Goal: Communication & Community: Answer question/provide support

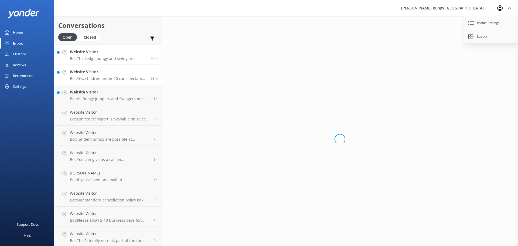
click at [131, 75] on div "Website Visitor Bot: Yes, children under 10 can spectate for free at [GEOGRAPHI…" at bounding box center [108, 75] width 77 height 12
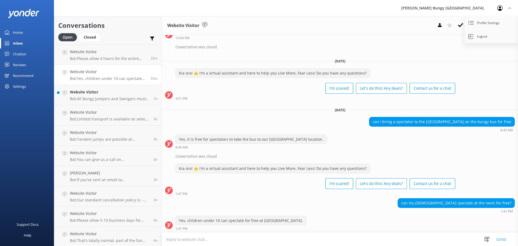
scroll to position [501, 0]
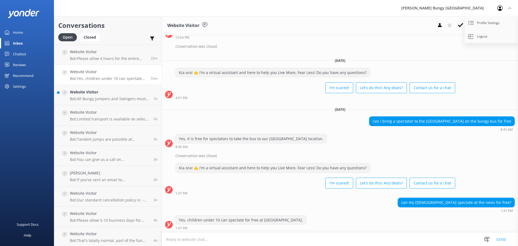
click at [464, 22] on button at bounding box center [461, 25] width 10 height 8
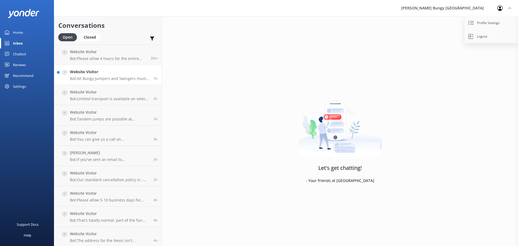
click at [110, 74] on h4 "Website Visitor" at bounding box center [110, 72] width 80 height 6
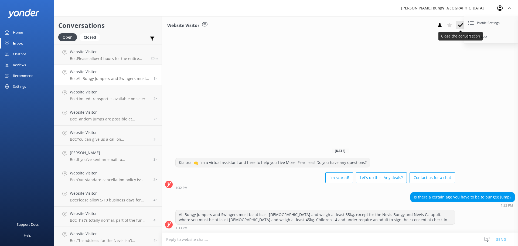
click at [458, 27] on icon at bounding box center [460, 24] width 5 height 5
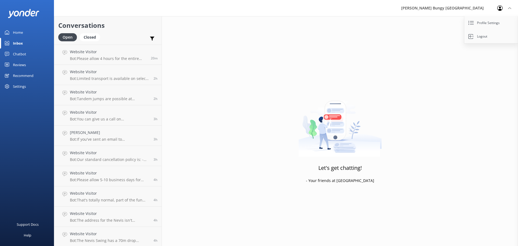
click at [511, 6] on div "Profile Settings Logout" at bounding box center [505, 8] width 28 height 16
